Goal: Transaction & Acquisition: Obtain resource

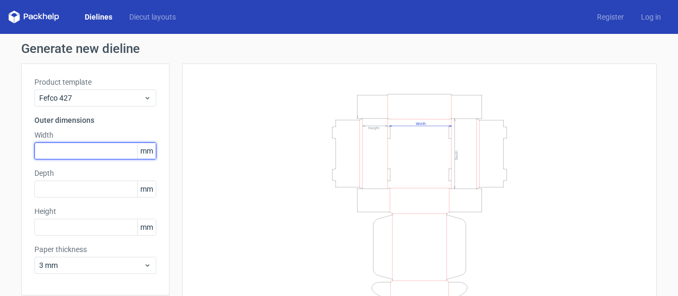
click at [57, 152] on input "text" at bounding box center [95, 150] width 122 height 17
type input "100"
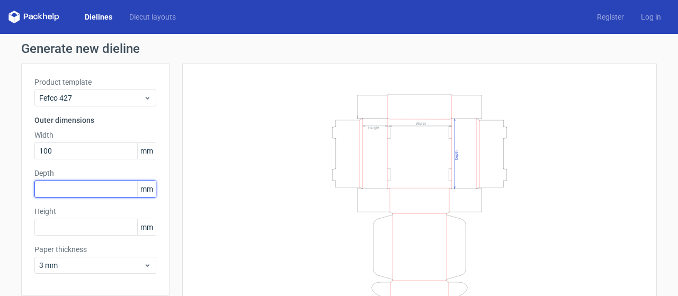
click at [51, 188] on input "text" at bounding box center [95, 189] width 122 height 17
type input "25"
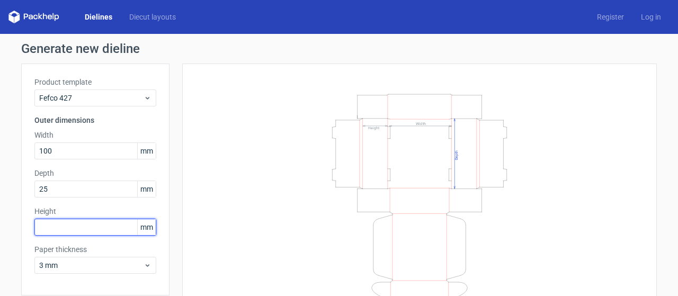
click at [55, 224] on input "text" at bounding box center [95, 227] width 122 height 17
type input "30"
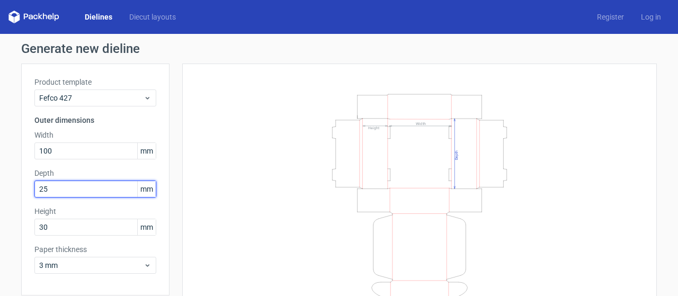
drag, startPoint x: 17, startPoint y: 185, endPoint x: 0, endPoint y: 172, distance: 21.5
click at [0, 172] on div "Generate new dieline Product template Fefco 427 Outer dimensions Width 100 mm D…" at bounding box center [339, 186] width 678 height 305
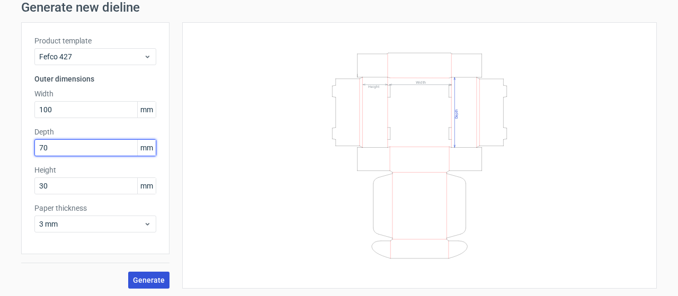
type input "70"
click at [145, 272] on button "Generate" at bounding box center [148, 280] width 41 height 17
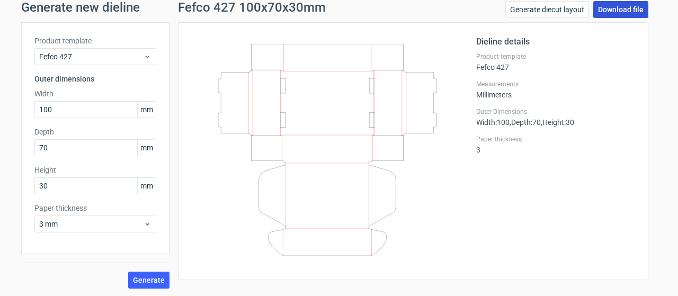
click at [603, 5] on link "Download file" at bounding box center [620, 9] width 55 height 17
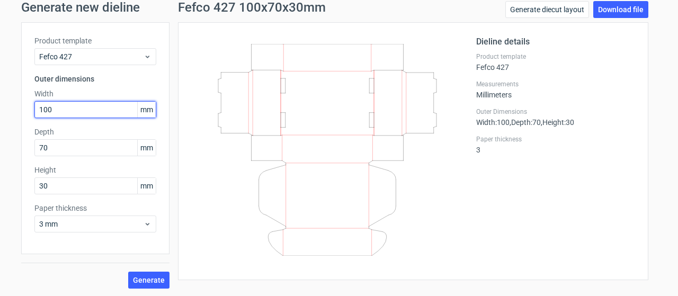
drag, startPoint x: 56, startPoint y: 111, endPoint x: 47, endPoint y: 110, distance: 8.6
click at [47, 110] on input "100" at bounding box center [95, 109] width 122 height 17
drag, startPoint x: 56, startPoint y: 115, endPoint x: 0, endPoint y: 104, distance: 57.3
click at [0, 104] on div "Generate new dieline Product template Fefco 427 Outer dimensions Width 100 mm D…" at bounding box center [339, 145] width 678 height 305
type input "204"
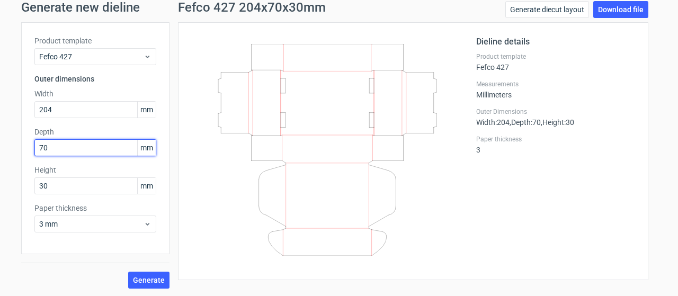
drag, startPoint x: 55, startPoint y: 142, endPoint x: 0, endPoint y: 142, distance: 55.1
click at [0, 142] on div "Generate new dieline Product template Fefco 427 Outer dimensions Width 204 mm D…" at bounding box center [339, 145] width 678 height 305
type input "152"
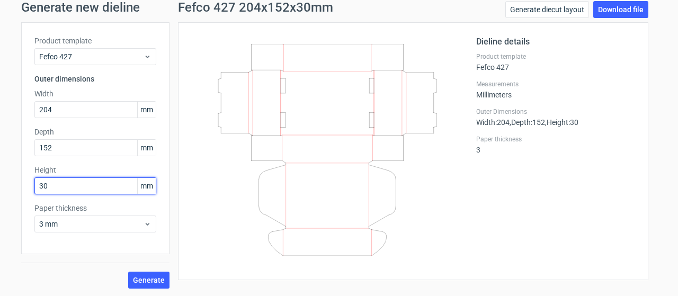
drag, startPoint x: 50, startPoint y: 185, endPoint x: 0, endPoint y: 183, distance: 49.9
click at [0, 183] on div "Generate new dieline Product template Fefco 427 Outer dimensions Width 204 mm D…" at bounding box center [339, 145] width 678 height 305
drag, startPoint x: 51, startPoint y: 189, endPoint x: 43, endPoint y: 188, distance: 7.4
click at [43, 188] on input "100" at bounding box center [95, 185] width 122 height 17
type input "102"
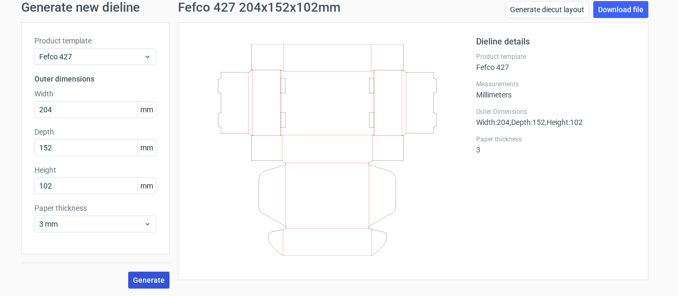
click at [145, 278] on span "Generate" at bounding box center [149, 280] width 32 height 7
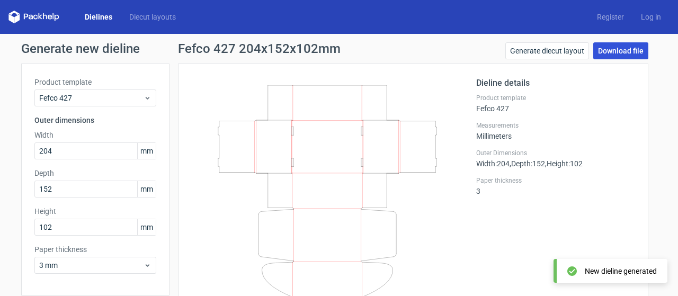
click at [605, 55] on link "Download file" at bounding box center [620, 50] width 55 height 17
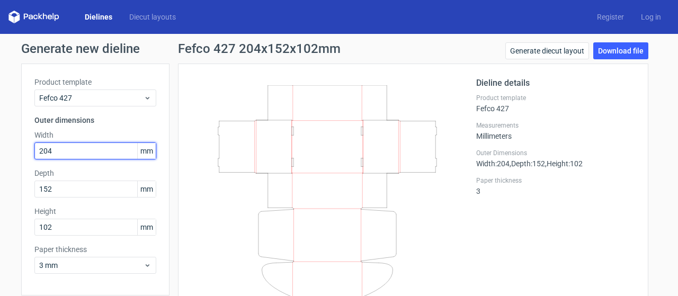
drag, startPoint x: 59, startPoint y: 154, endPoint x: 0, endPoint y: 147, distance: 59.2
click at [3, 148] on div "Generate new dieline Product template Fefco 427 Outer dimensions Width 204 mm D…" at bounding box center [339, 186] width 678 height 305
type input "100"
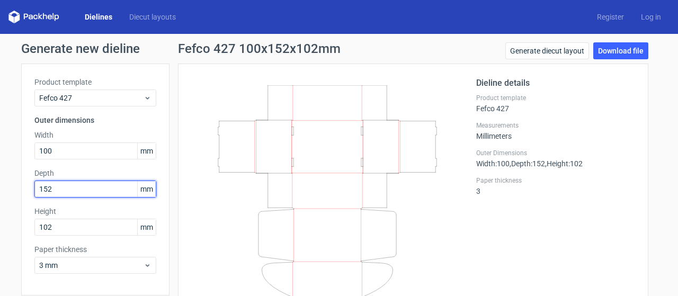
drag, startPoint x: 31, startPoint y: 188, endPoint x: 0, endPoint y: 188, distance: 31.3
click at [0, 188] on div "Generate new dieline Product template Fefco 427 Outer dimensions Width 100 mm D…" at bounding box center [339, 186] width 678 height 305
type input "100"
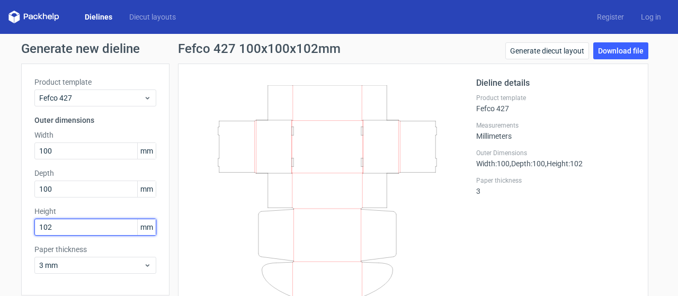
drag, startPoint x: 55, startPoint y: 223, endPoint x: 4, endPoint y: 226, distance: 50.4
click at [4, 226] on div "Generate new dieline Product template Fefco 427 Outer dimensions Width 100 mm D…" at bounding box center [339, 186] width 678 height 305
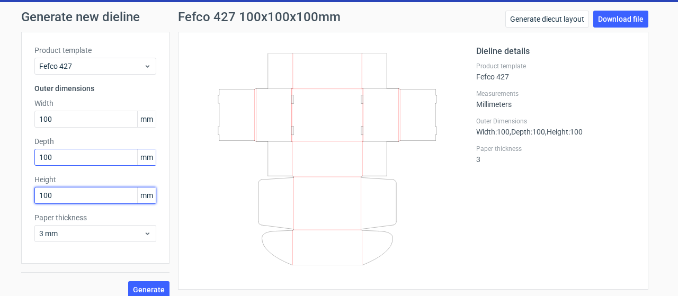
scroll to position [41, 0]
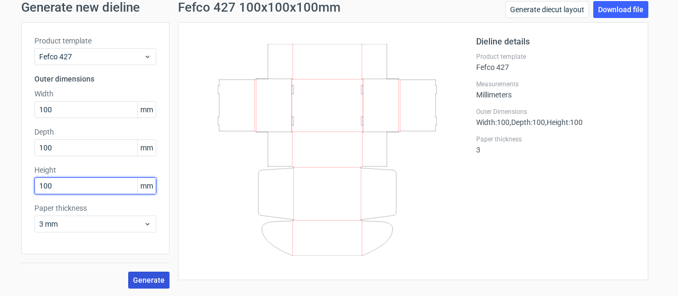
type input "100"
click at [143, 277] on span "Generate" at bounding box center [149, 280] width 32 height 7
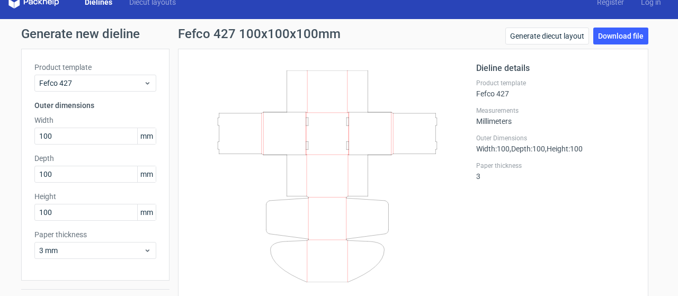
scroll to position [0, 0]
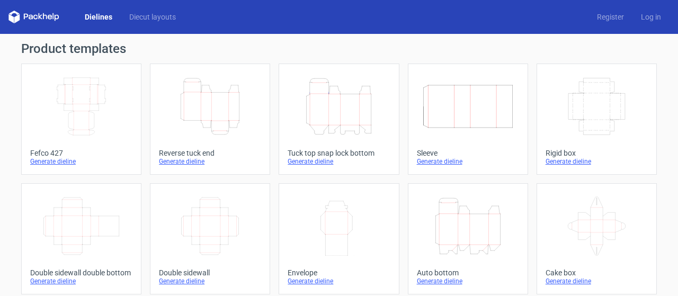
click at [228, 101] on icon "Height Depth Width" at bounding box center [210, 106] width 94 height 59
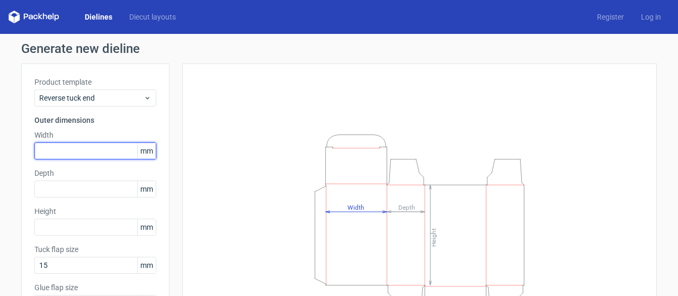
drag, startPoint x: 64, startPoint y: 153, endPoint x: 0, endPoint y: 150, distance: 63.6
click at [0, 150] on div "Generate new dieline Product template Reverse tuck end Outer dimensions Width m…" at bounding box center [339, 224] width 678 height 381
type input "100"
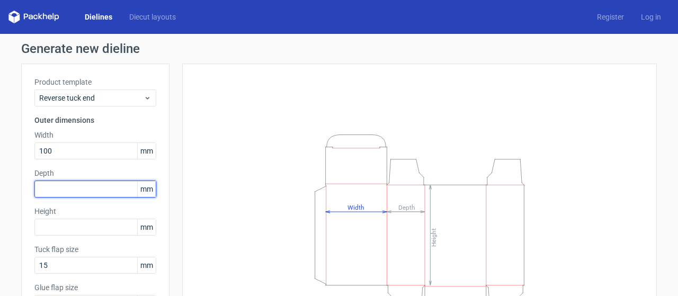
click at [41, 193] on input "text" at bounding box center [95, 189] width 122 height 17
type input "100"
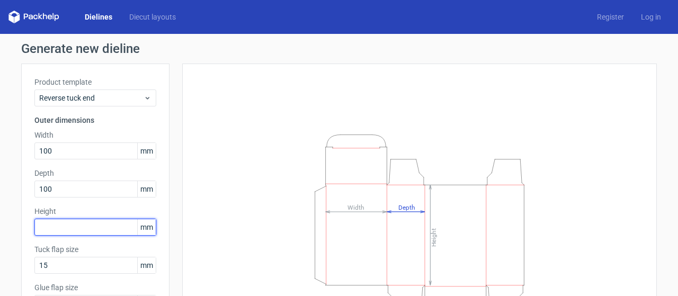
click at [48, 229] on input "text" at bounding box center [95, 227] width 122 height 17
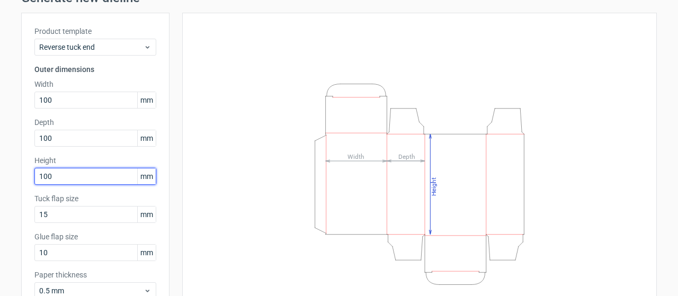
scroll to position [118, 0]
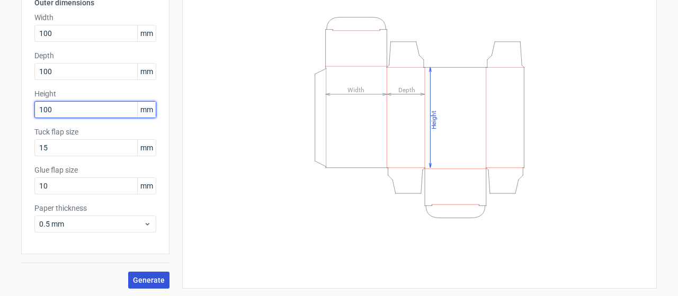
type input "100"
click at [145, 277] on span "Generate" at bounding box center [149, 280] width 32 height 7
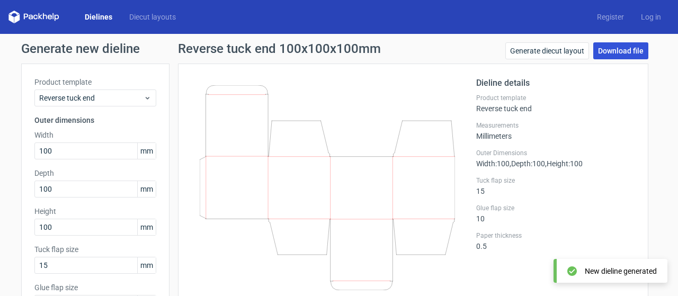
click at [603, 51] on link "Download file" at bounding box center [620, 50] width 55 height 17
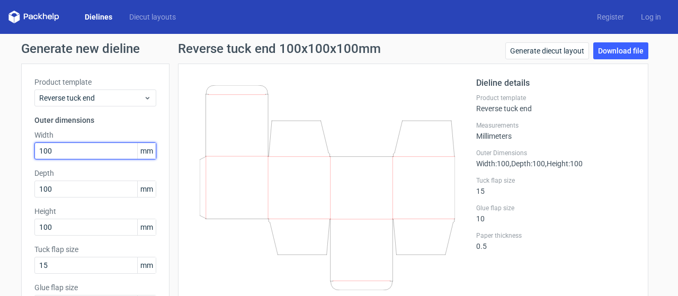
drag, startPoint x: 65, startPoint y: 149, endPoint x: 0, endPoint y: 149, distance: 65.2
click at [0, 149] on div "Generate new dieline Product template Reverse tuck end Outer dimensions Width 1…" at bounding box center [339, 224] width 678 height 381
type input "75"
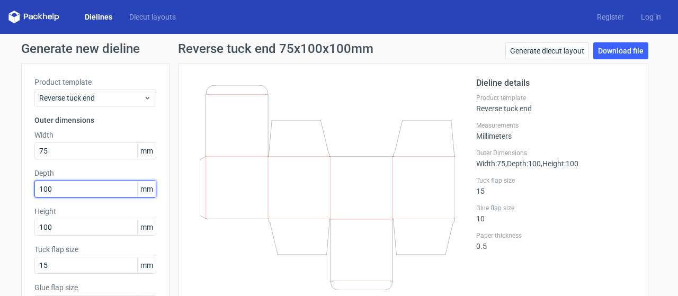
drag, startPoint x: 60, startPoint y: 189, endPoint x: 2, endPoint y: 177, distance: 59.3
click at [0, 181] on div "Generate new dieline Product template Reverse tuck end Outer dimensions Width 7…" at bounding box center [339, 224] width 678 height 381
type input "75"
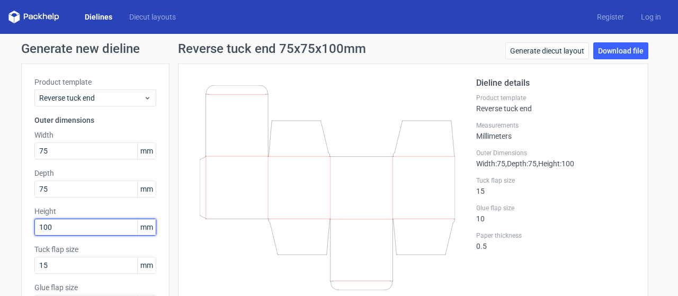
drag, startPoint x: 65, startPoint y: 233, endPoint x: 0, endPoint y: 202, distance: 71.3
click at [0, 202] on div "Generate new dieline Product template Reverse tuck end Outer dimensions Width 7…" at bounding box center [339, 224] width 678 height 381
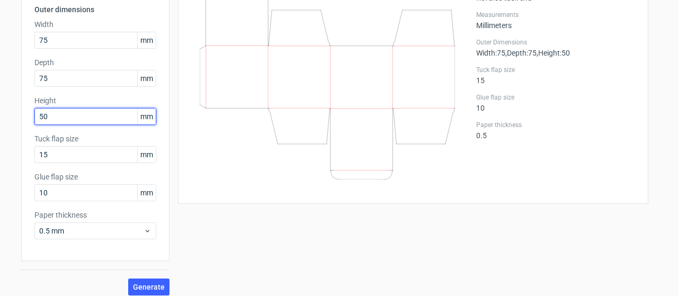
scroll to position [118, 0]
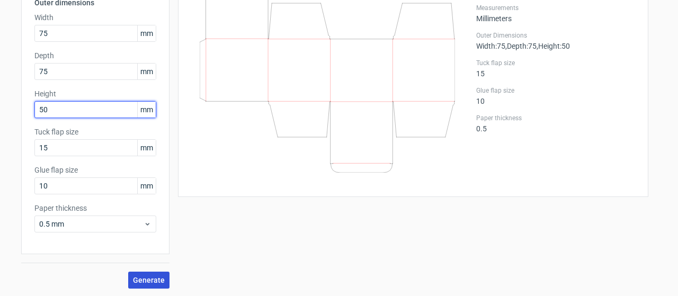
type input "50"
click at [154, 277] on span "Generate" at bounding box center [149, 280] width 32 height 7
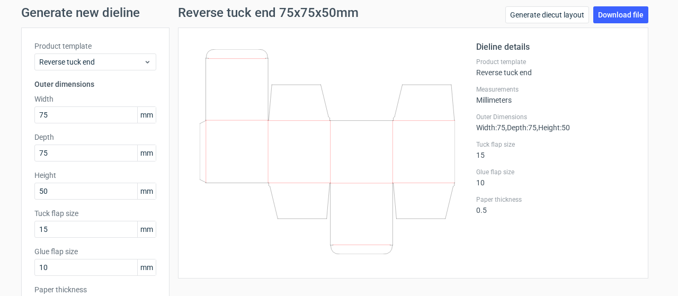
scroll to position [12, 0]
